Goal: Information Seeking & Learning: Learn about a topic

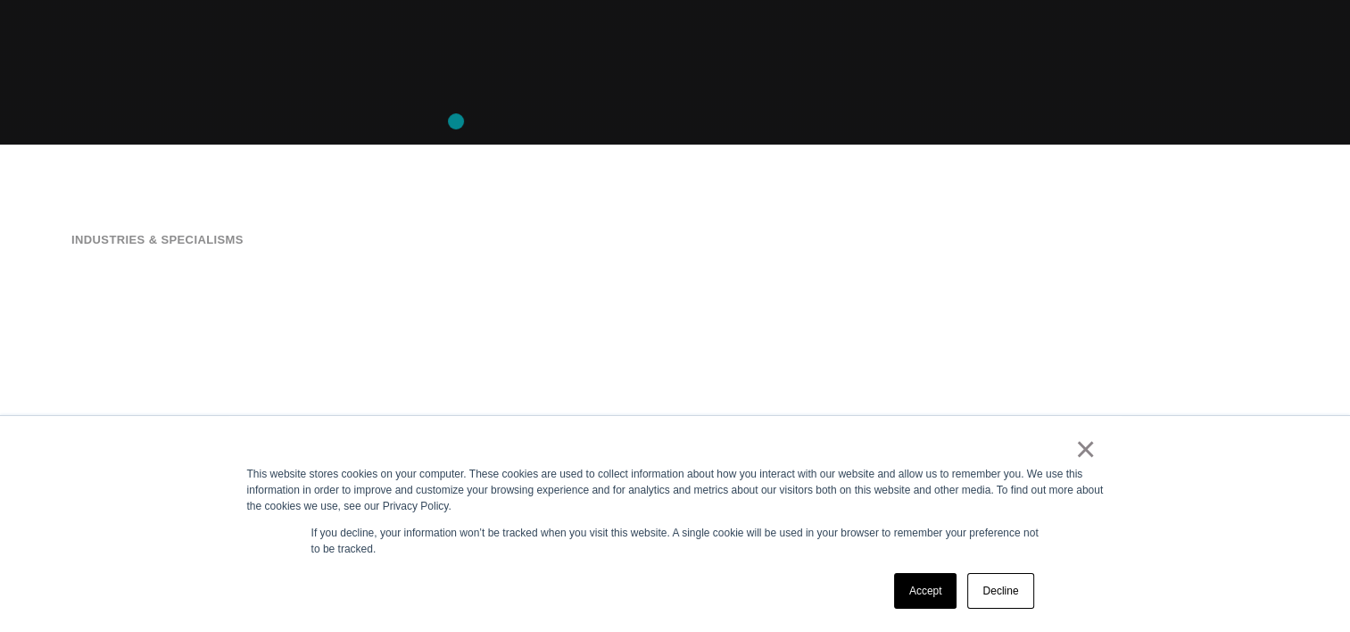
scroll to position [594, 0]
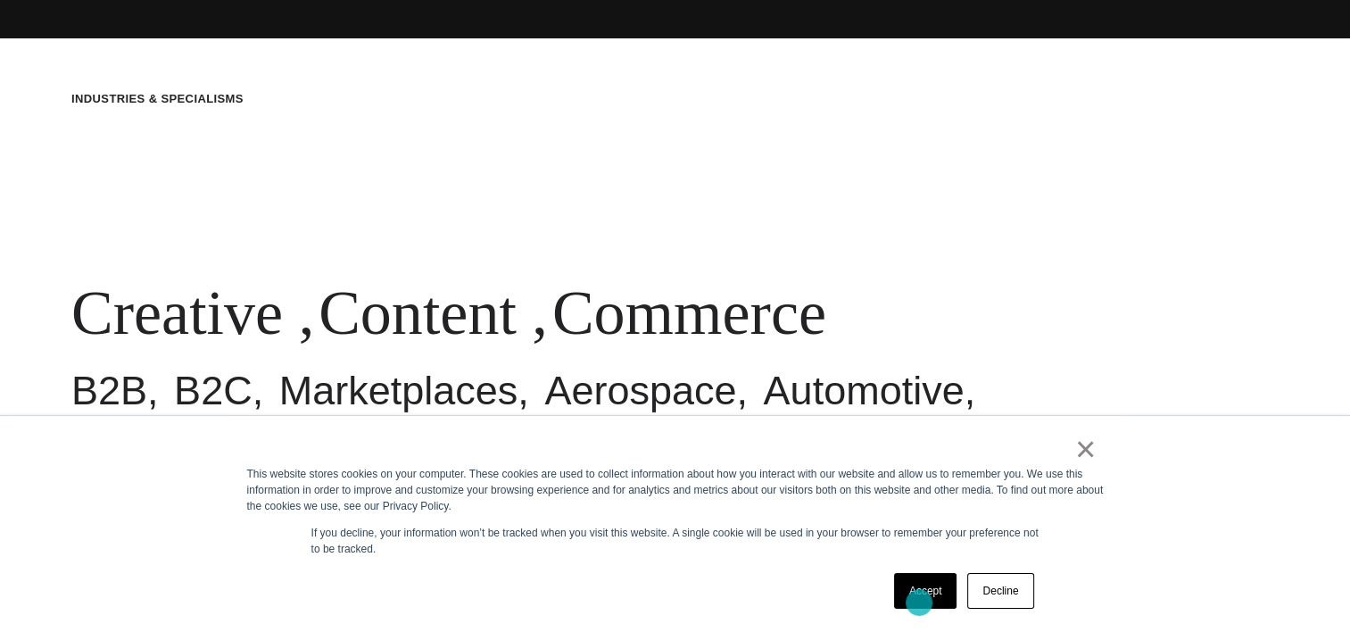
click at [919, 602] on link "Accept" at bounding box center [925, 591] width 63 height 36
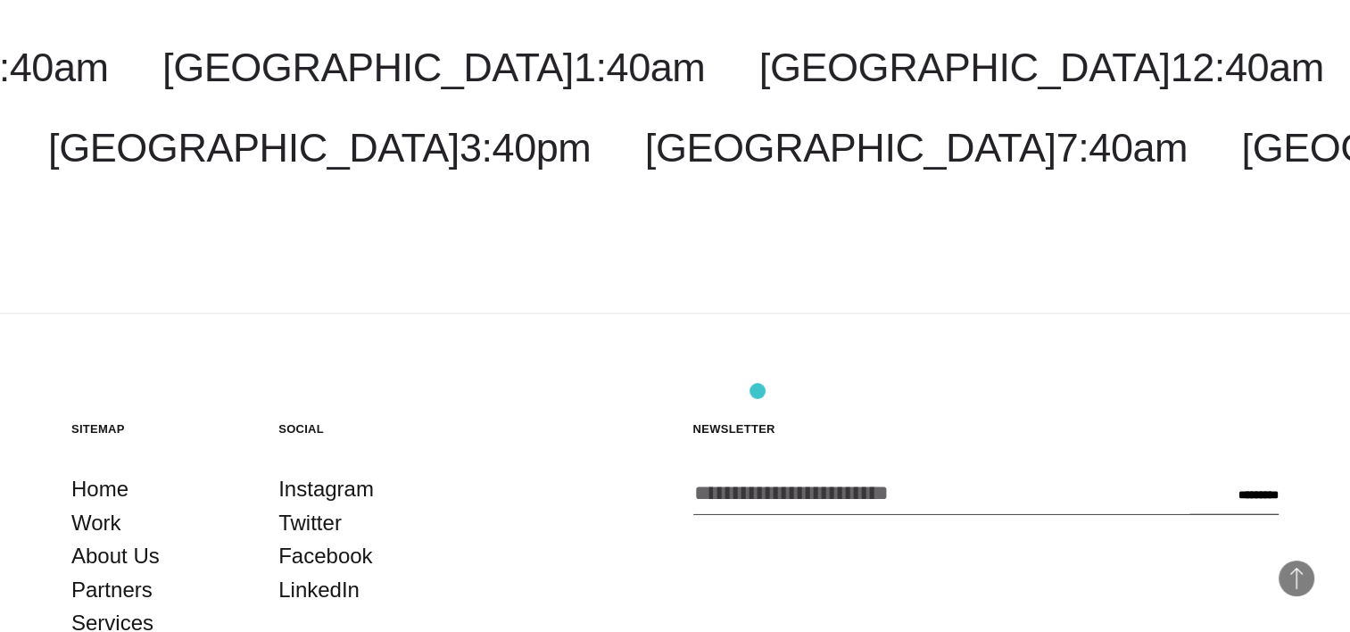
scroll to position [4735, 0]
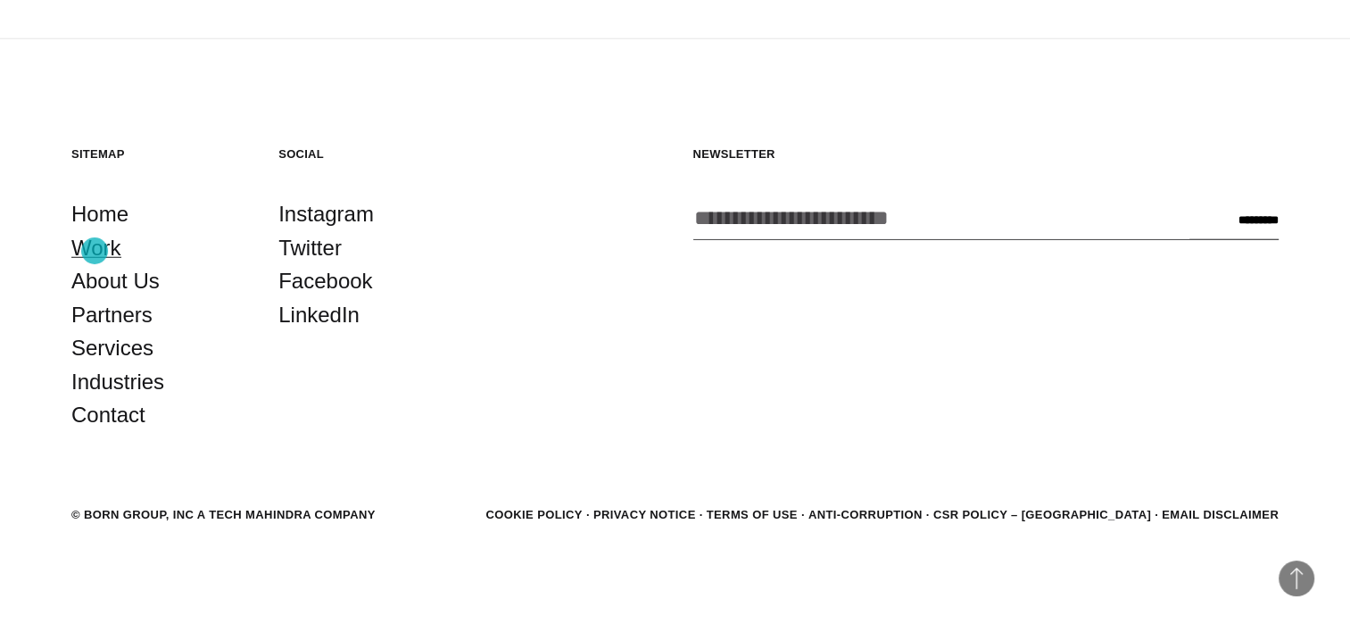
click at [95, 251] on link "Work" at bounding box center [96, 248] width 50 height 34
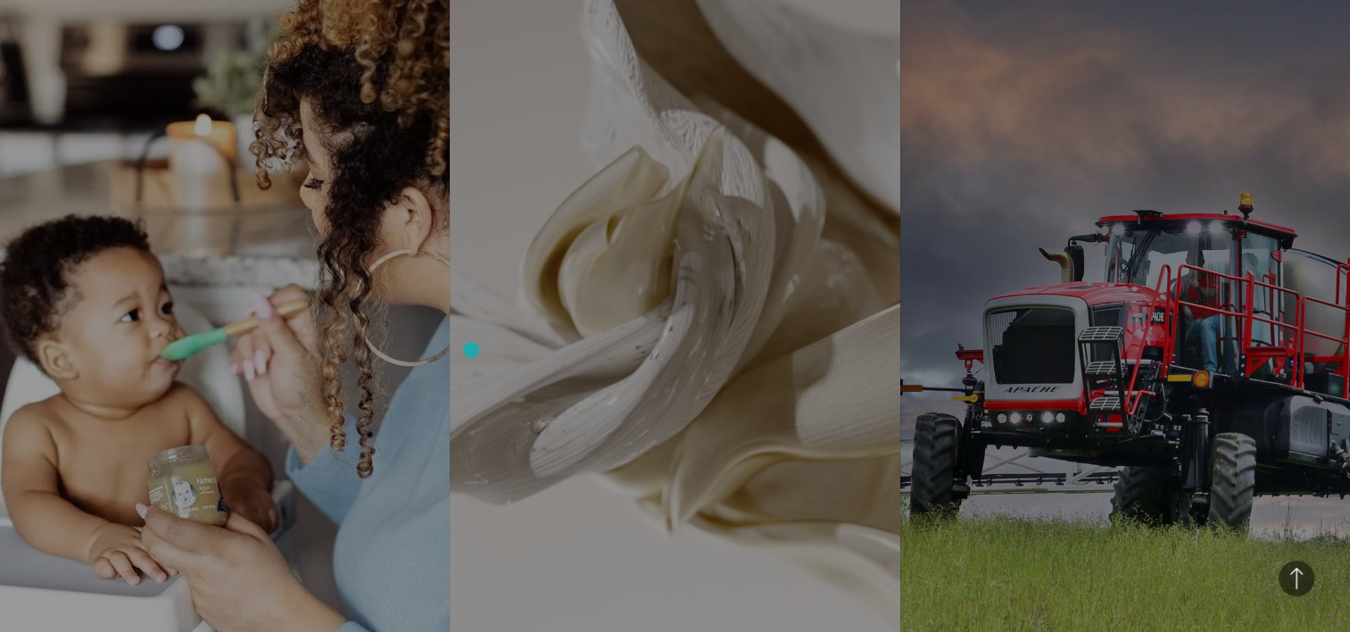
scroll to position [5695, 0]
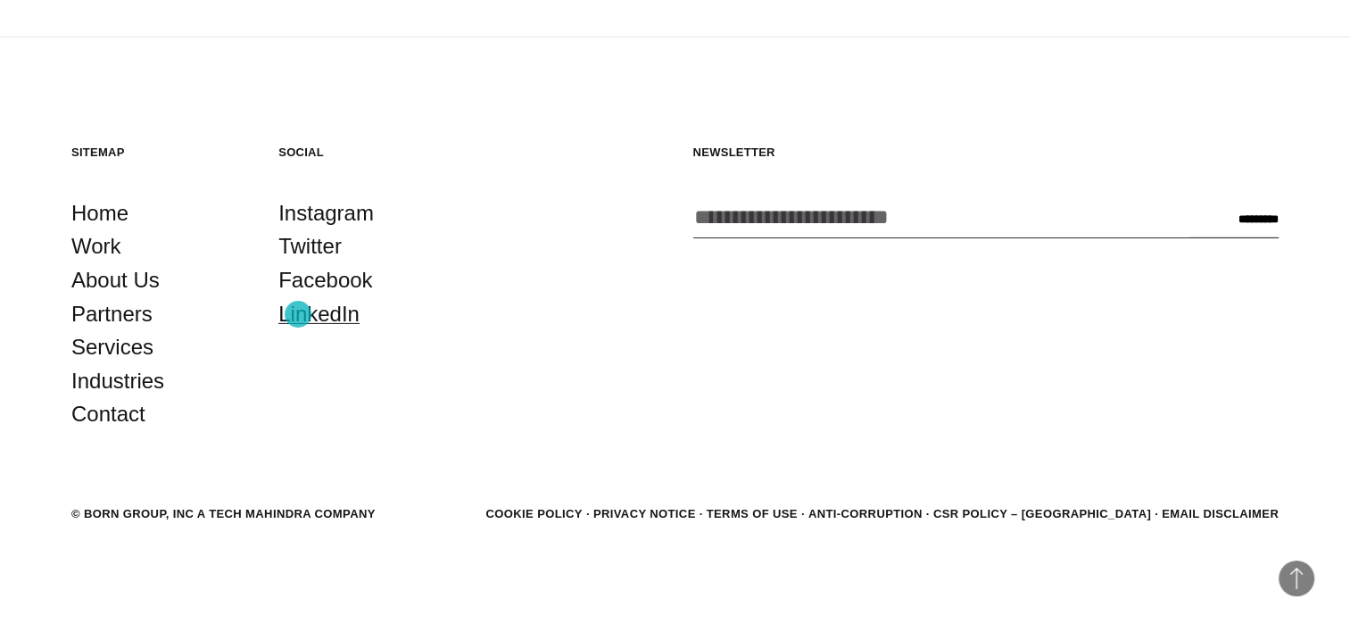
click at [298, 314] on link "LinkedIn" at bounding box center [318, 314] width 81 height 34
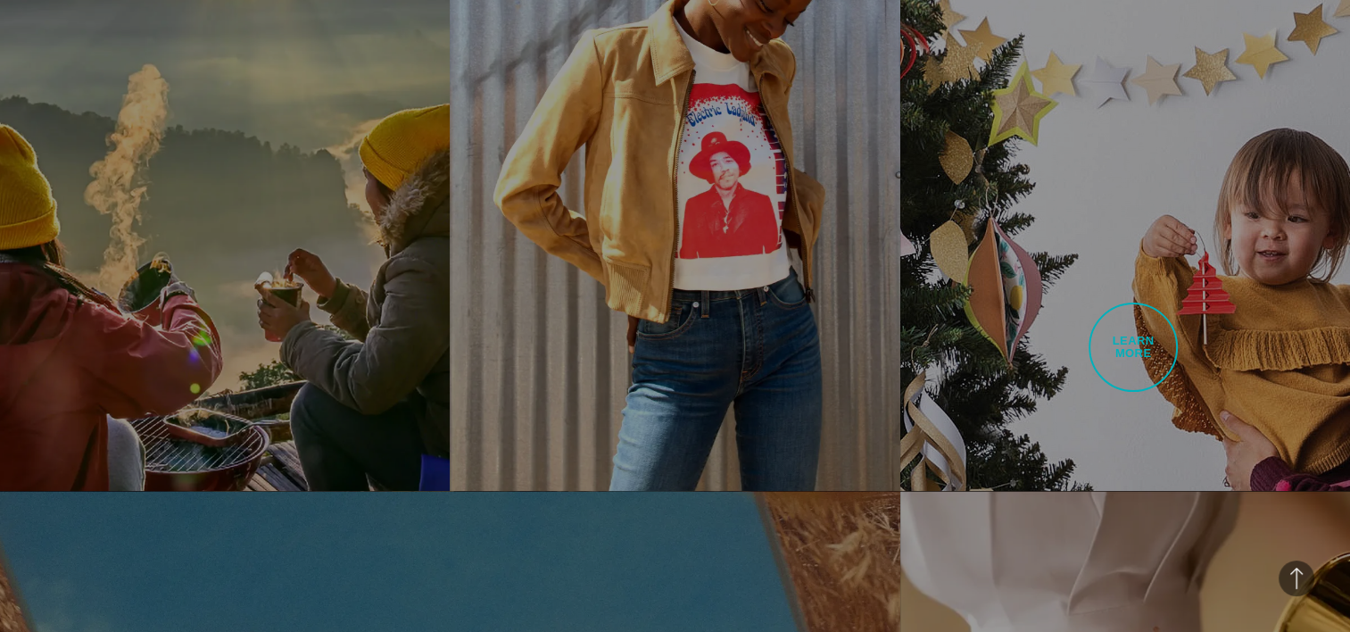
scroll to position [1532, 0]
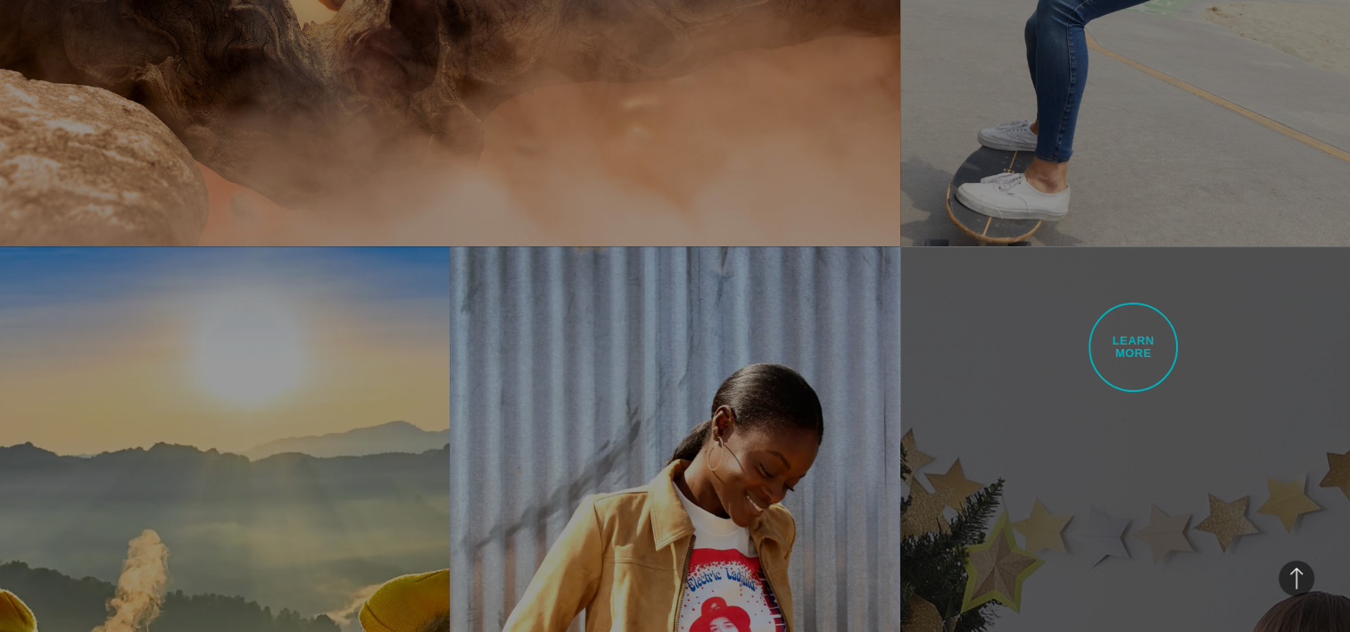
click at [1133, 347] on link "JOANN Fabrics Upgraded Omnichannel Experience With recent updates, including a …" at bounding box center [1125, 600] width 450 height 708
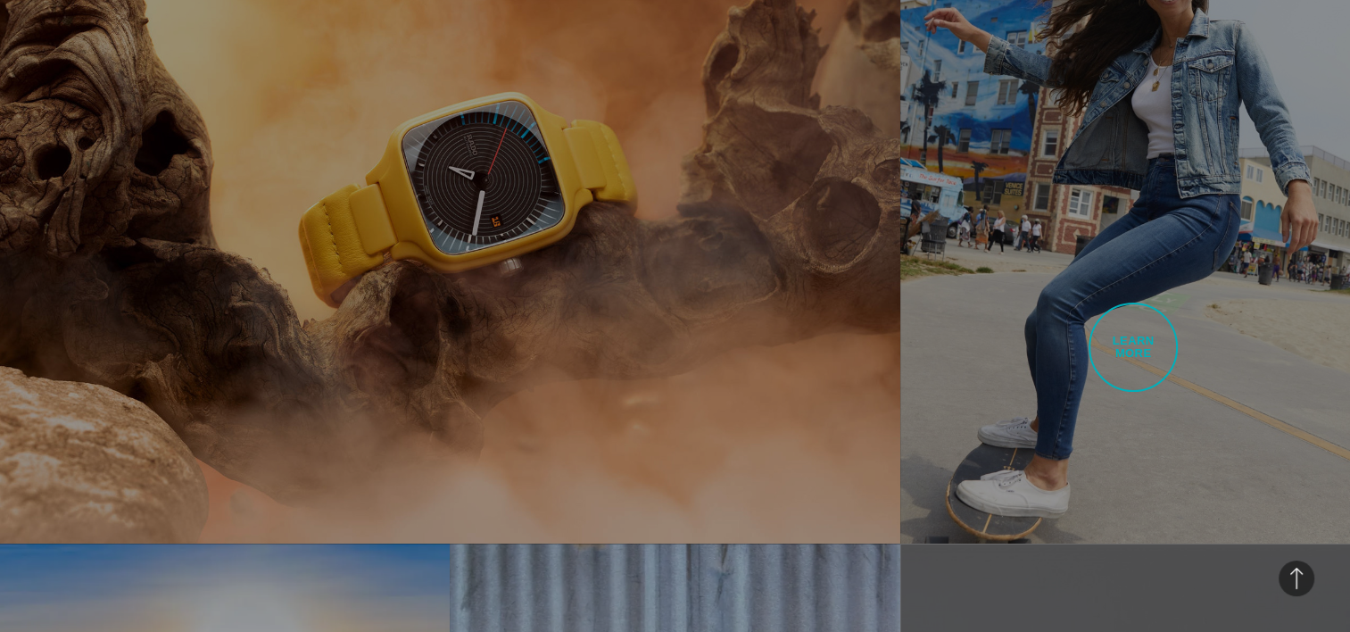
scroll to position [937, 0]
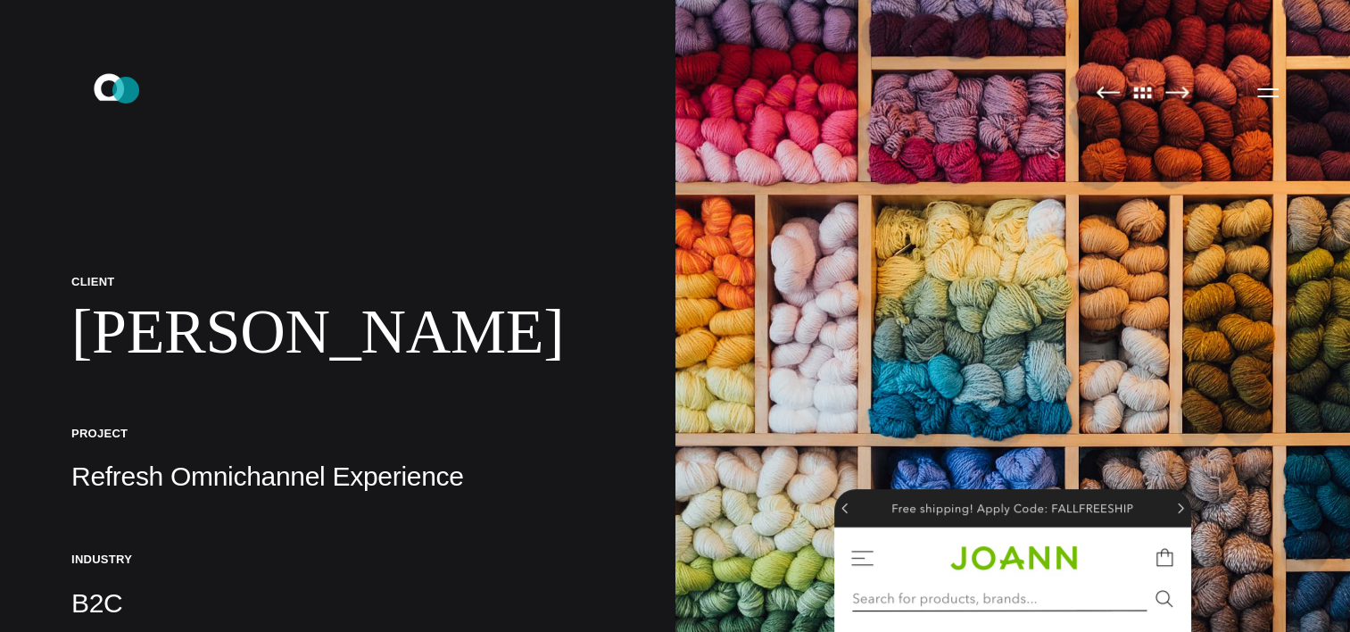
click at [126, 90] on icon ".st0{display:none;} .st1{display:inline;} .st2{font-family:'HelveticaNeue-Mediu…" at bounding box center [121, 92] width 114 height 46
